Goal: Check status

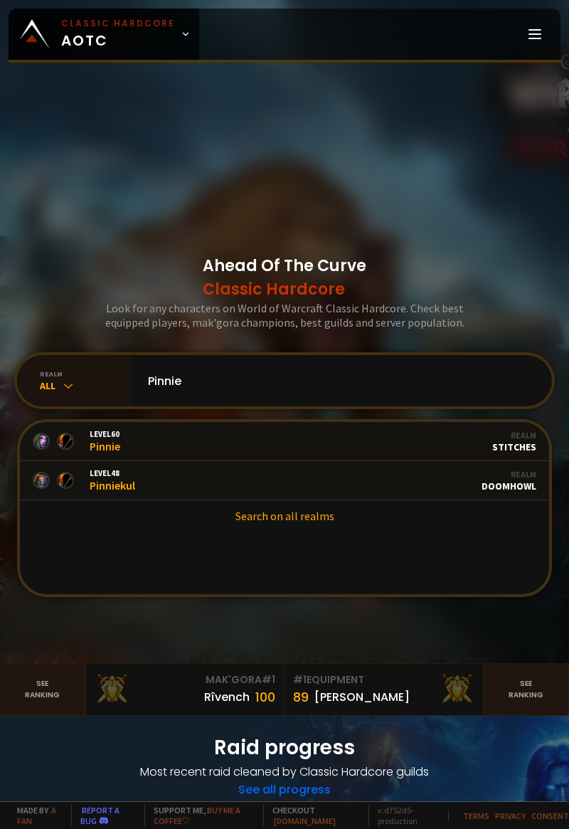
type input "Pinnie"
click at [374, 500] on link "Level 48 Pinniekul Guild Stalwart Realm Doomhowl" at bounding box center [285, 480] width 530 height 39
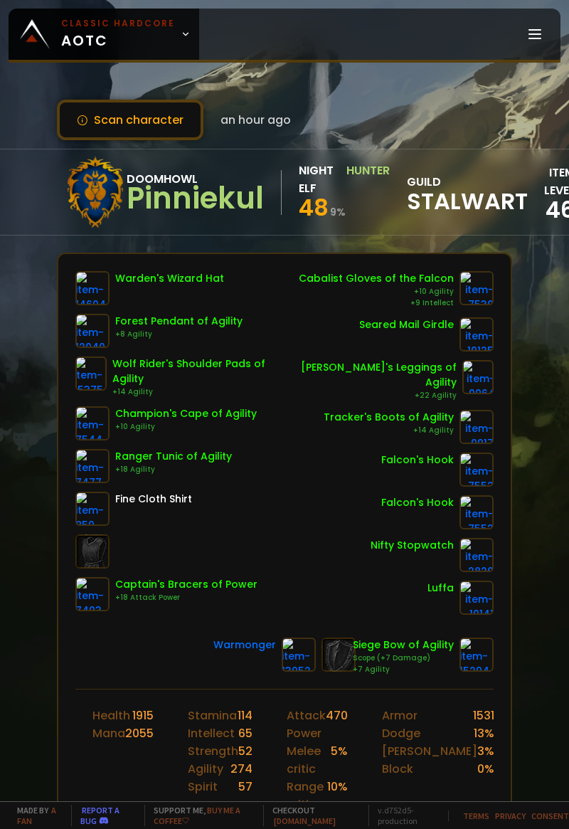
click at [162, 131] on button "Scan character" at bounding box center [130, 120] width 147 height 41
